Goal: Information Seeking & Learning: Learn about a topic

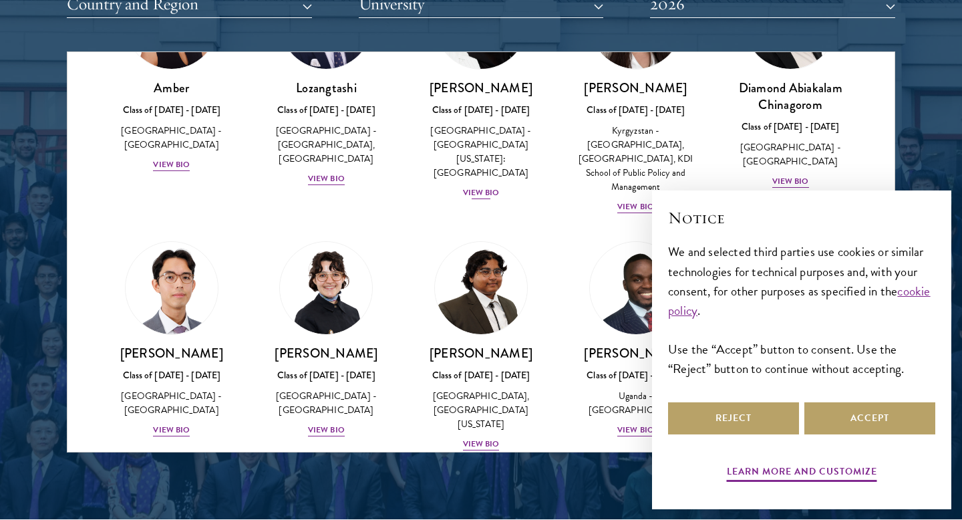
scroll to position [143, 0]
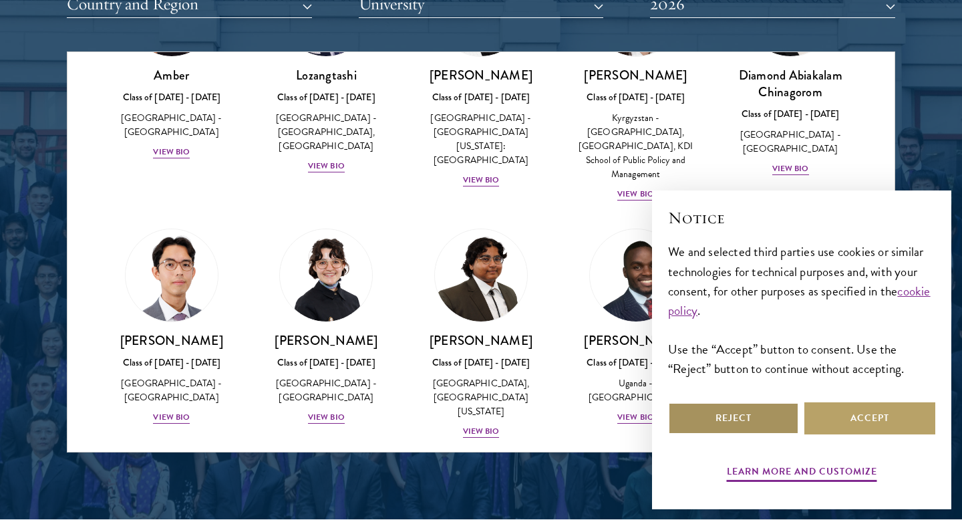
click at [769, 425] on button "Reject" at bounding box center [733, 418] width 131 height 32
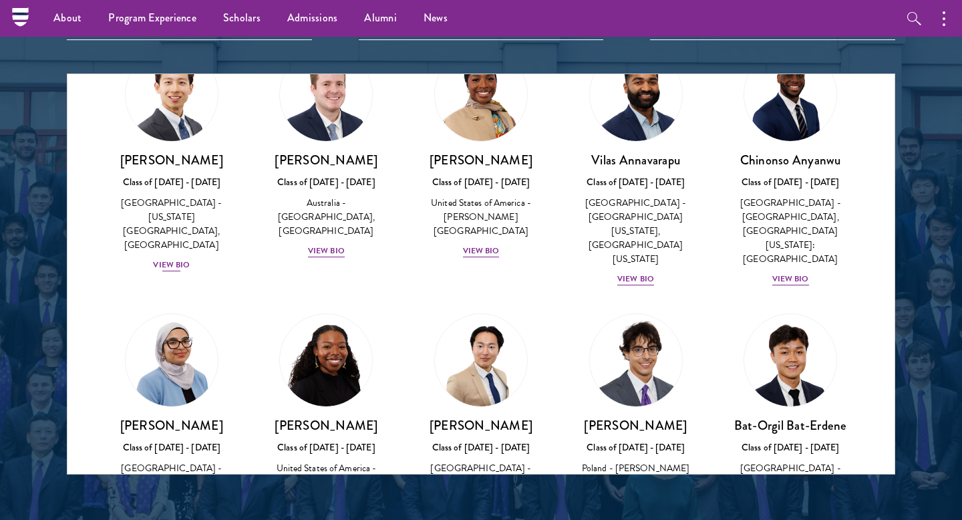
scroll to position [536, 0]
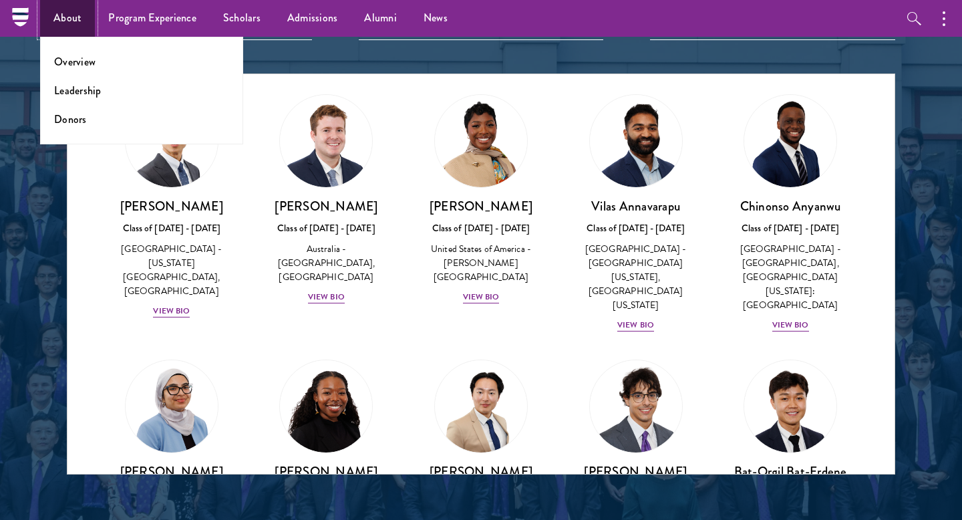
click at [67, 19] on link "About" at bounding box center [67, 18] width 55 height 37
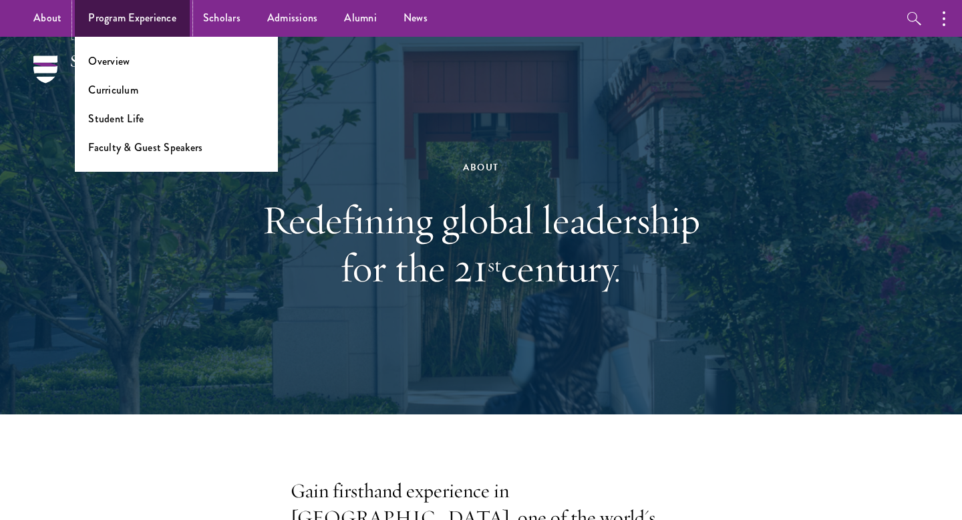
click at [137, 13] on link "Program Experience" at bounding box center [132, 18] width 115 height 37
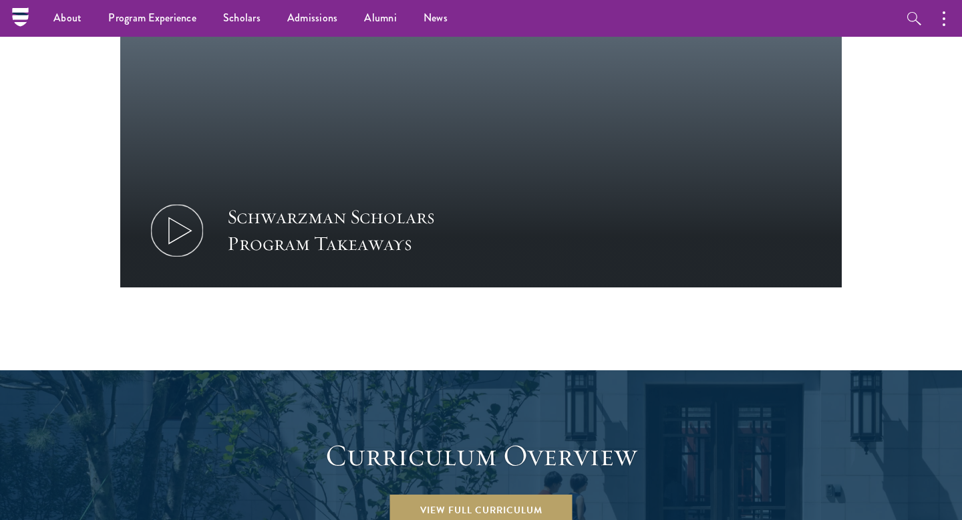
scroll to position [1424, 0]
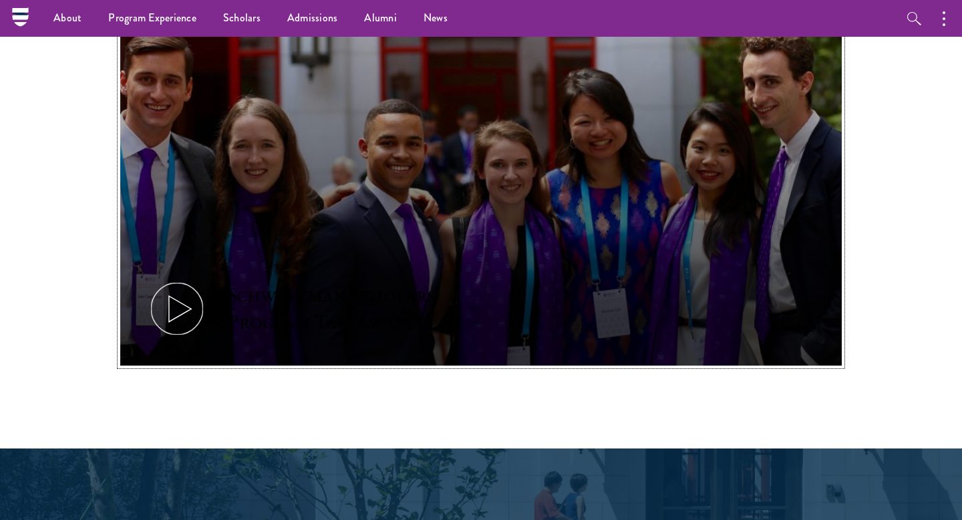
click at [172, 278] on icon at bounding box center [177, 308] width 60 height 60
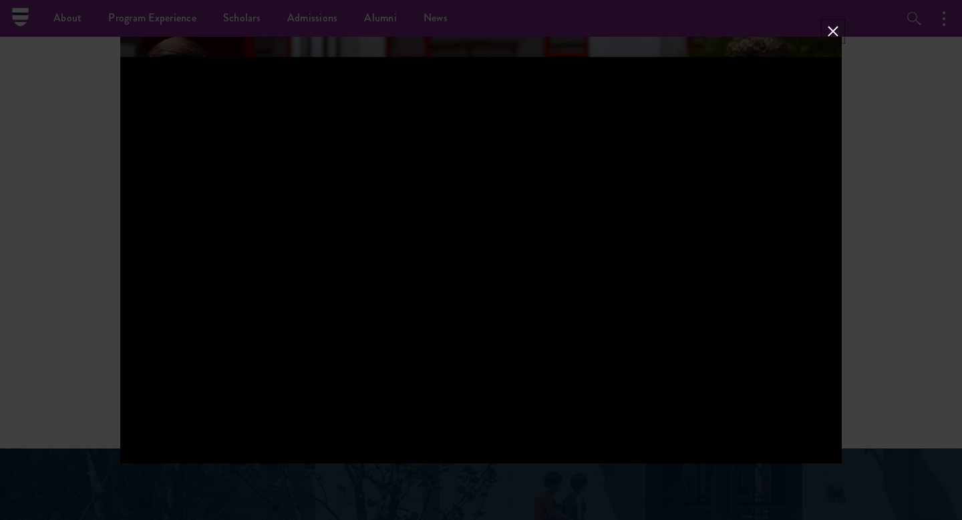
click at [838, 29] on button at bounding box center [832, 31] width 17 height 17
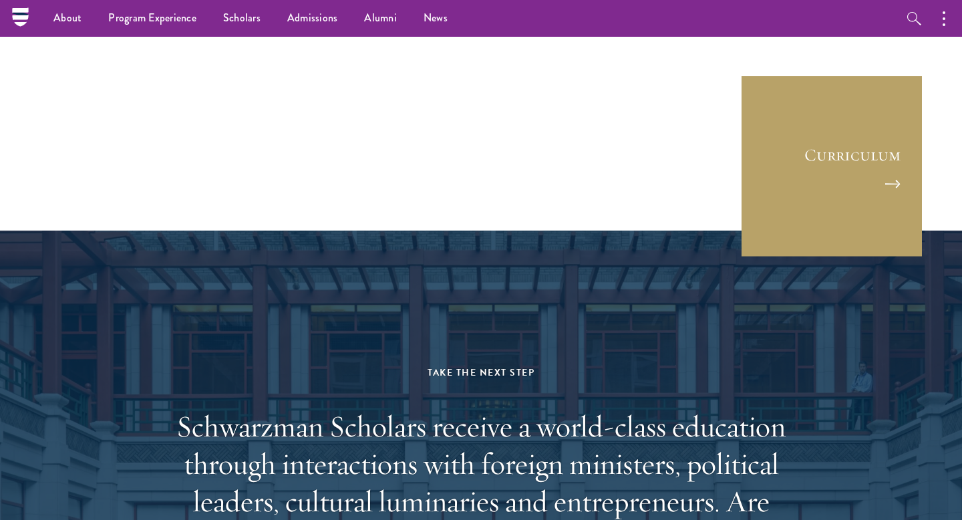
scroll to position [6437, 0]
